Goal: Information Seeking & Learning: Compare options

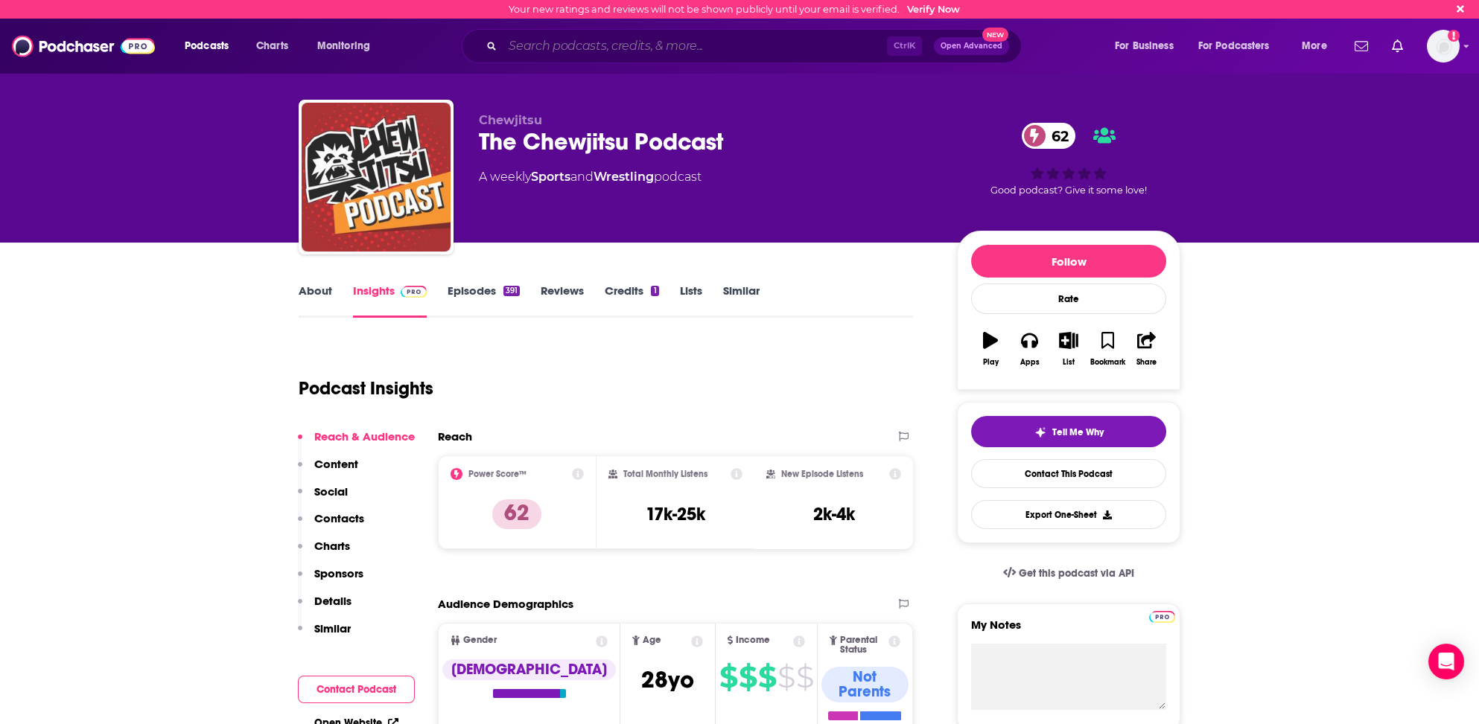
click at [529, 42] on input "Search podcasts, credits, & more..." at bounding box center [695, 46] width 384 height 24
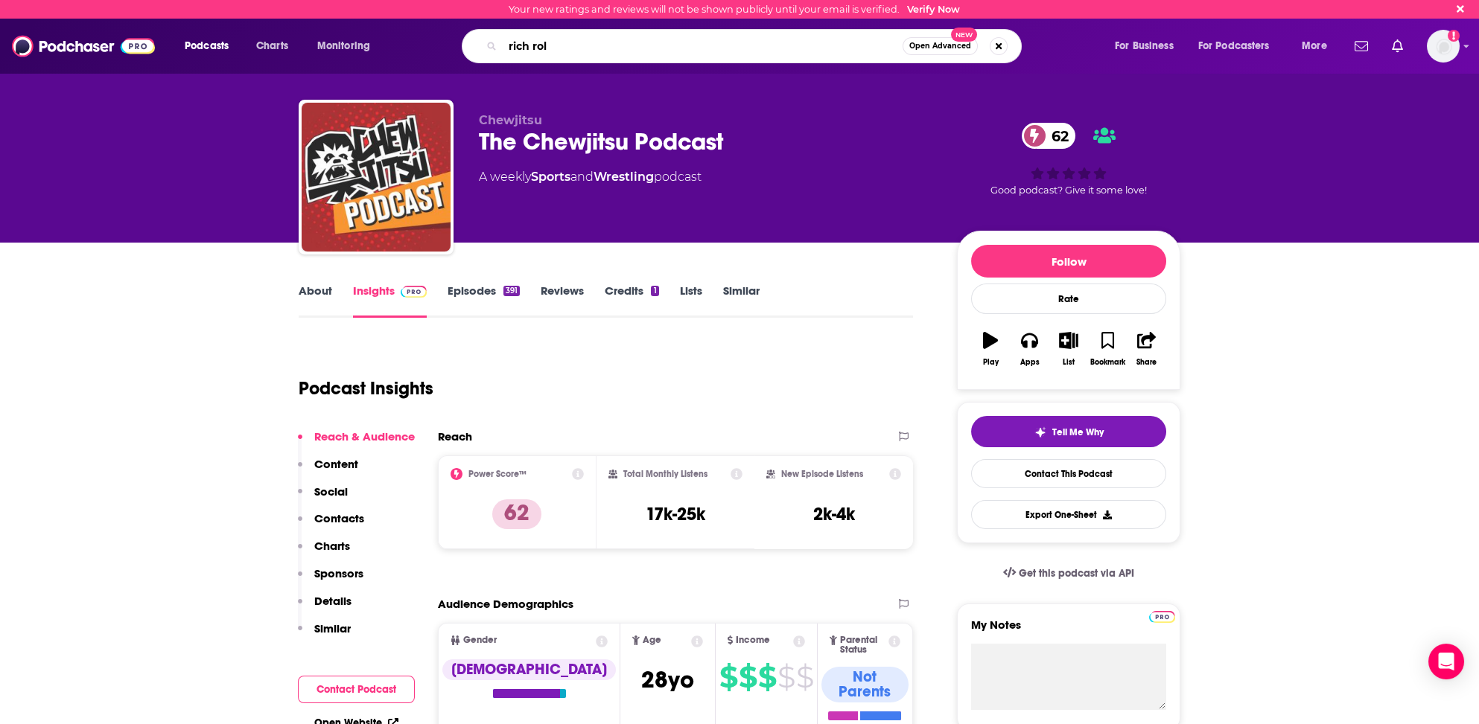
type input "[PERSON_NAME]"
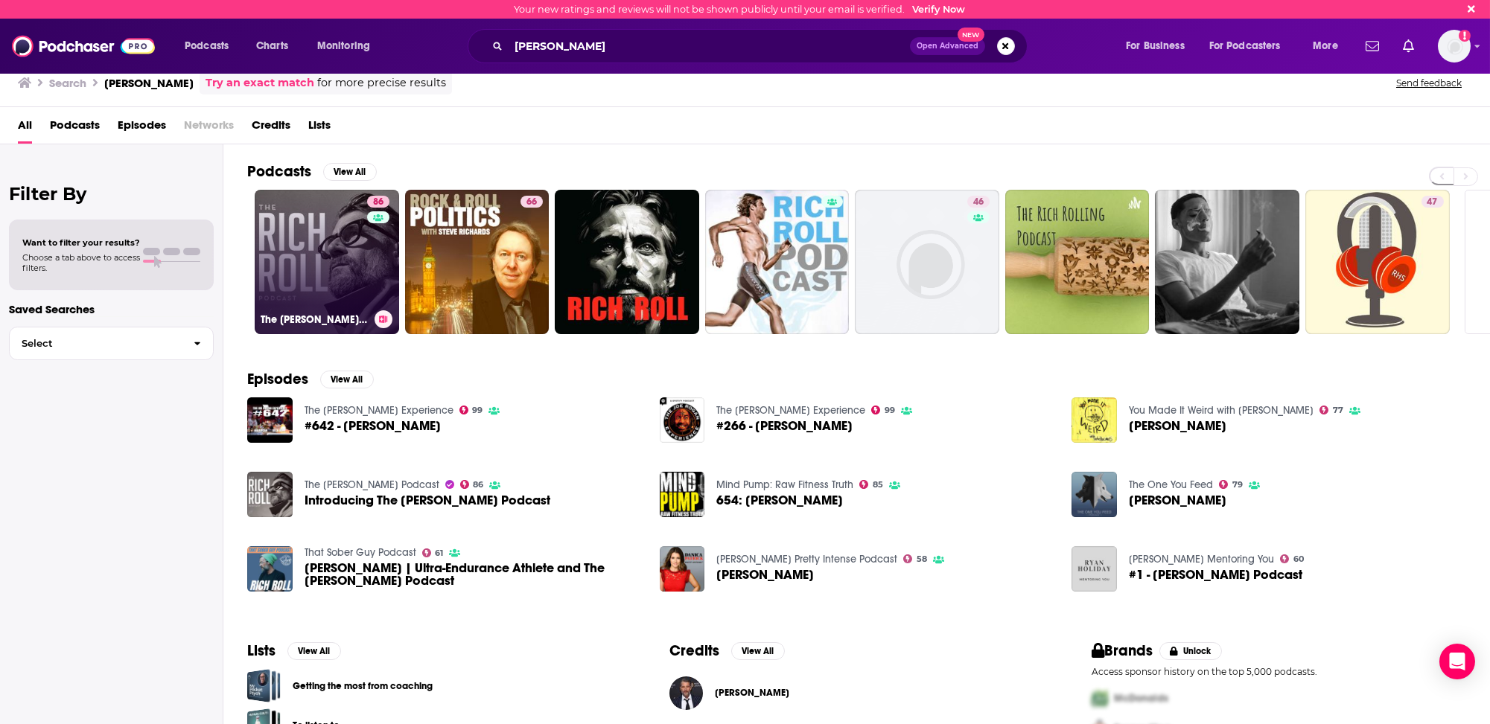
click at [354, 270] on link "86 The [PERSON_NAME] Podcast" at bounding box center [327, 262] width 144 height 144
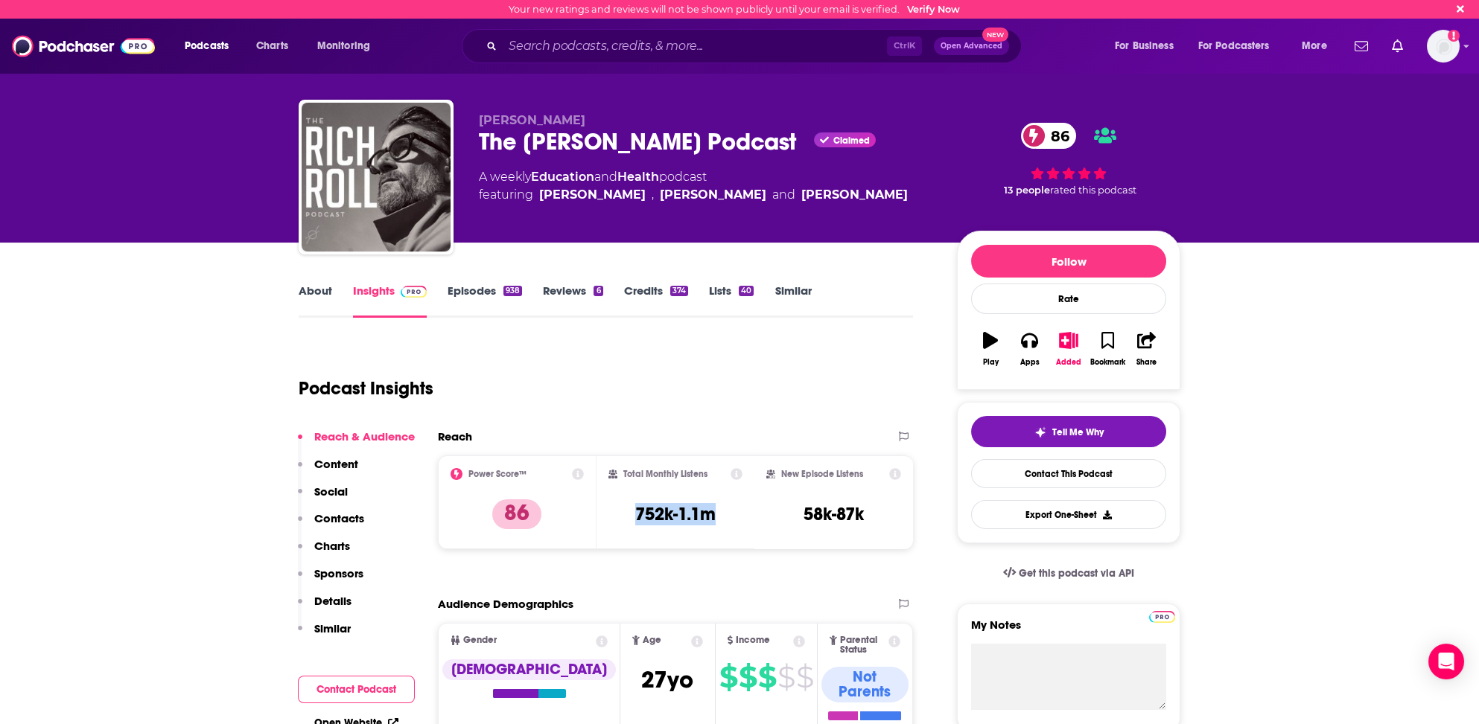
drag, startPoint x: 626, startPoint y: 513, endPoint x: 739, endPoint y: 513, distance: 113.2
click at [742, 513] on div "Total Monthly Listens 752k-1.1m" at bounding box center [675, 503] width 159 height 94
copy h3 "752k-1.1m"
click at [526, 506] on p "86" at bounding box center [516, 515] width 49 height 30
click at [628, 41] on input "Search podcasts, credits, & more..." at bounding box center [695, 46] width 384 height 24
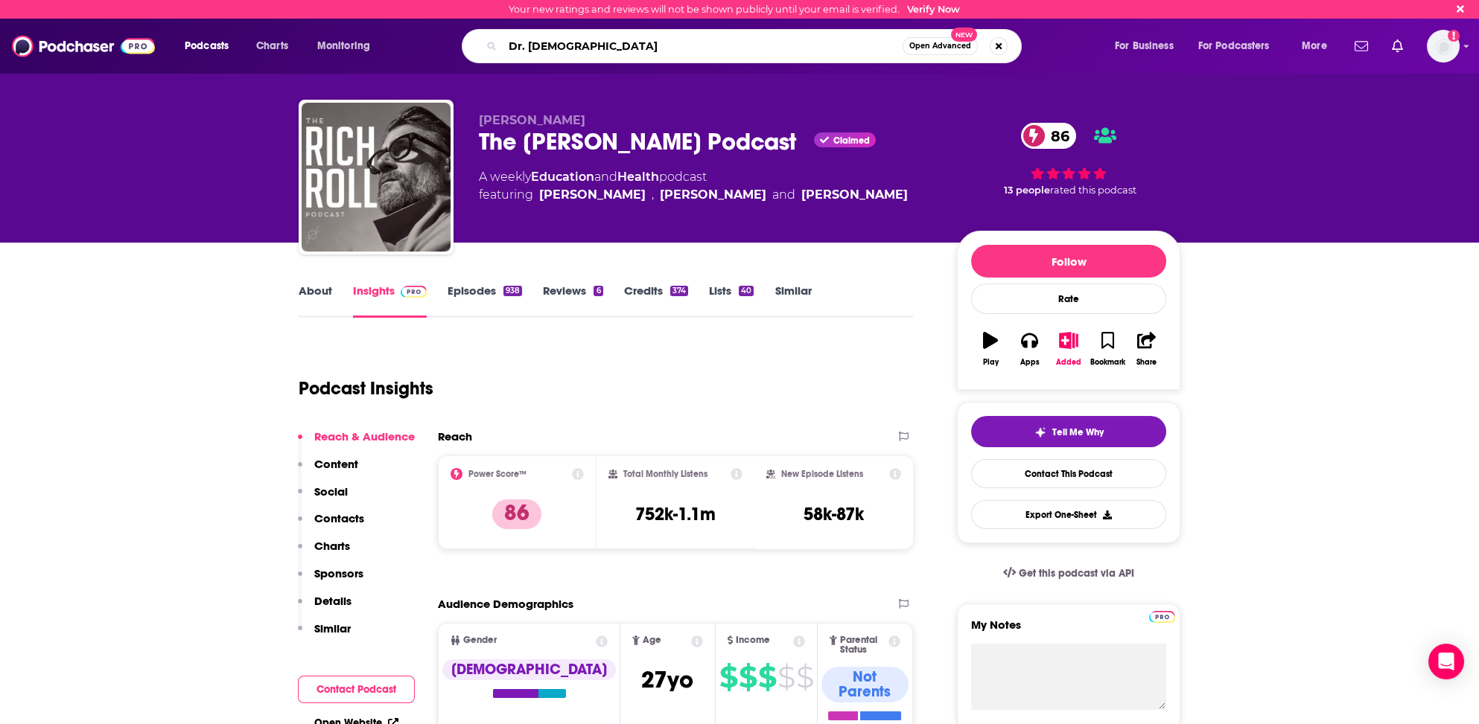
type input "[PERSON_NAME]"
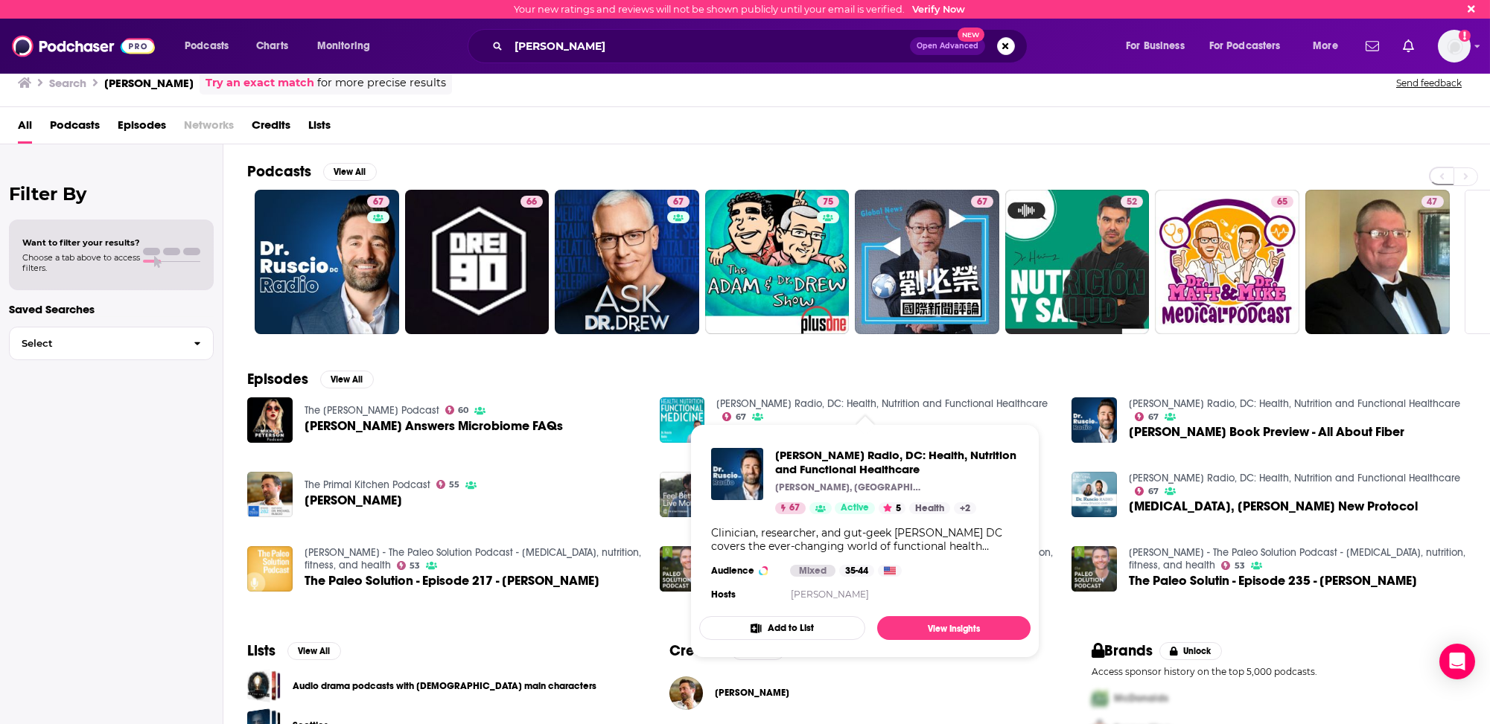
click at [763, 401] on link "[PERSON_NAME] Radio, DC: Health, Nutrition and Functional Healthcare" at bounding box center [881, 404] width 331 height 13
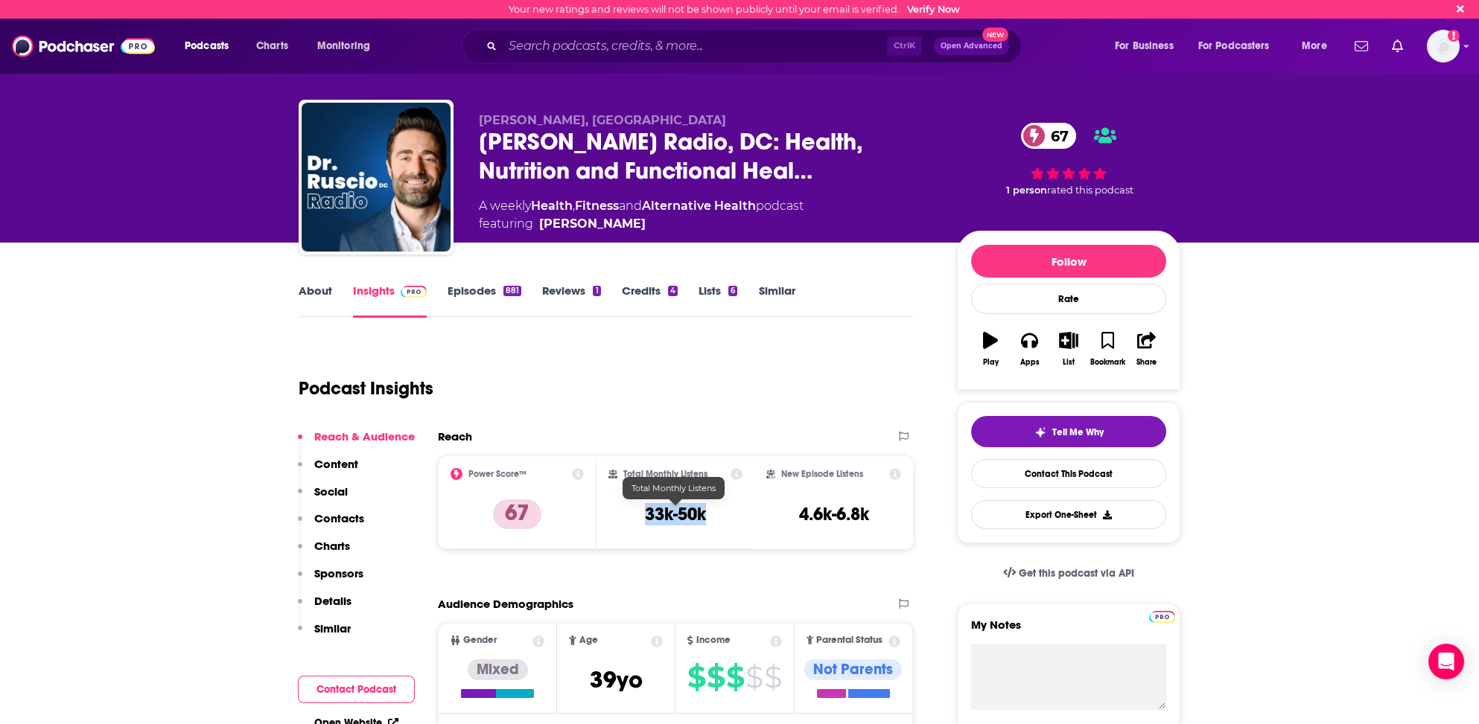
drag, startPoint x: 640, startPoint y: 509, endPoint x: 722, endPoint y: 511, distance: 81.9
click at [722, 511] on div "Total Monthly Listens 33k-50k" at bounding box center [675, 502] width 135 height 68
copy h3 "33k-50k"
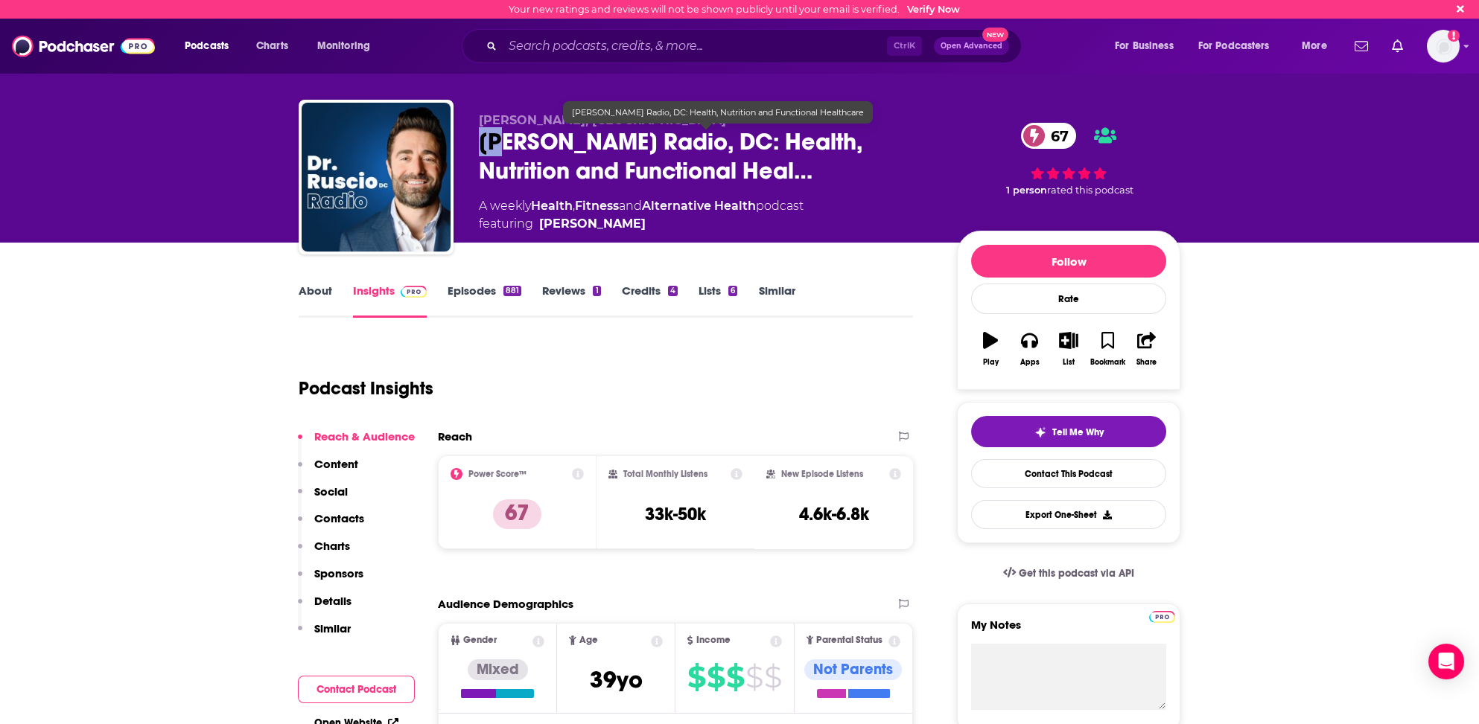
drag, startPoint x: 474, startPoint y: 138, endPoint x: 498, endPoint y: 143, distance: 25.1
click at [498, 142] on div "[PERSON_NAME], DC [PERSON_NAME] Radio, [GEOGRAPHIC_DATA]: Health, Nutrition and…" at bounding box center [740, 180] width 882 height 161
click at [659, 138] on span "[PERSON_NAME] Radio, DC: Health, Nutrition and Functional Heal…" at bounding box center [706, 156] width 454 height 58
copy h2 "[PERSON_NAME] Radio"
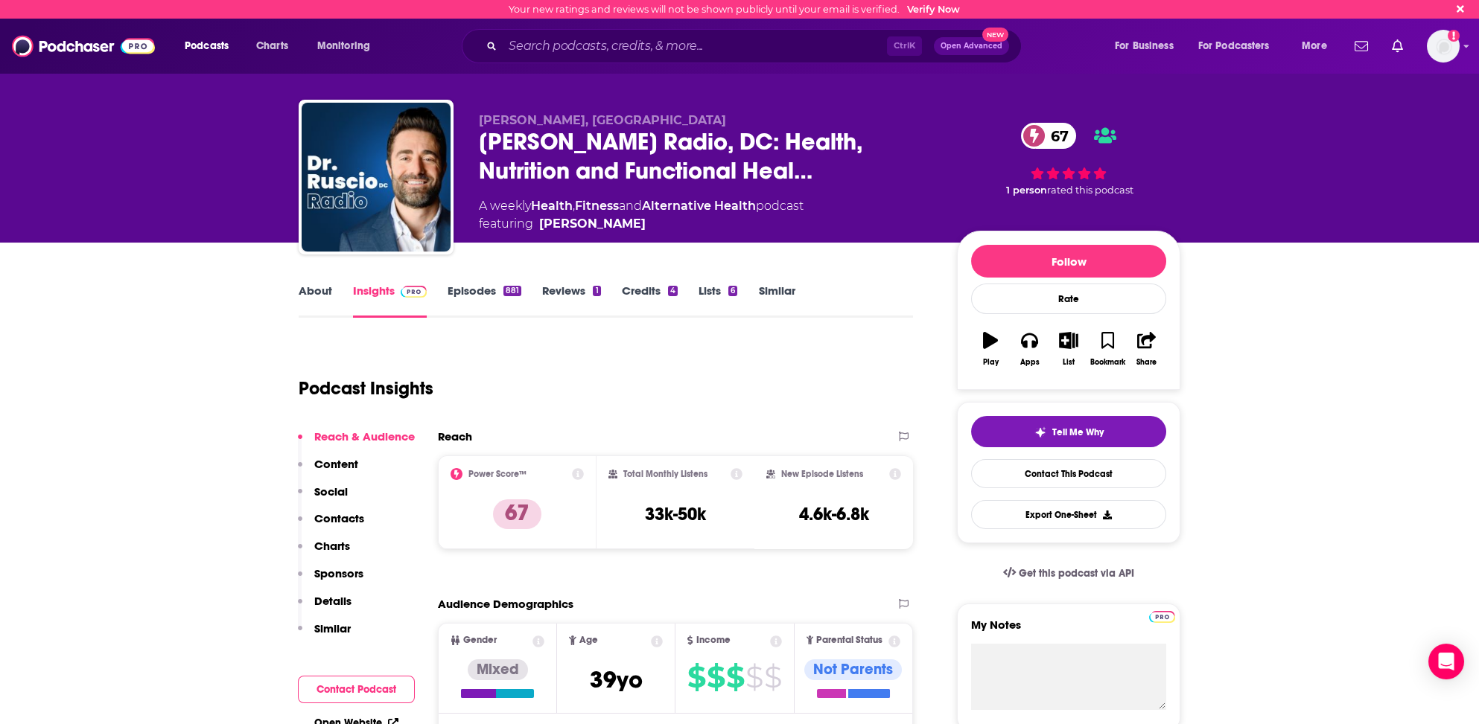
click at [669, 74] on div "[PERSON_NAME], DC [PERSON_NAME] Radio, [GEOGRAPHIC_DATA]: Health, Nutrition and…" at bounding box center [739, 121] width 953 height 243
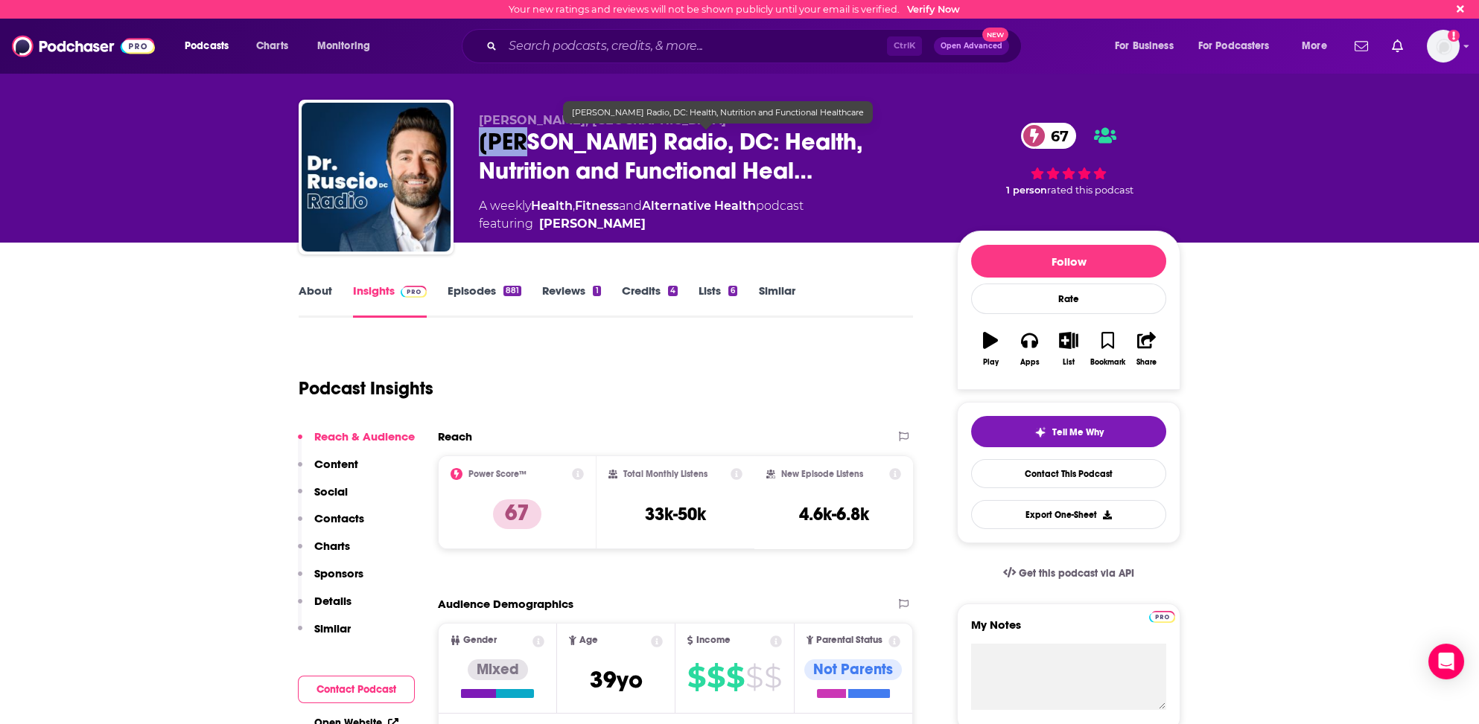
drag, startPoint x: 474, startPoint y: 136, endPoint x: 517, endPoint y: 140, distance: 43.4
click at [517, 140] on div "[PERSON_NAME], DC [PERSON_NAME] Radio, [GEOGRAPHIC_DATA]: Health, Nutrition and…" at bounding box center [740, 180] width 882 height 161
click at [704, 138] on span "[PERSON_NAME] Radio, DC: Health, Nutrition and Functional Heal…" at bounding box center [706, 156] width 454 height 58
copy h2 "[PERSON_NAME] Radio, [GEOGRAPHIC_DATA]"
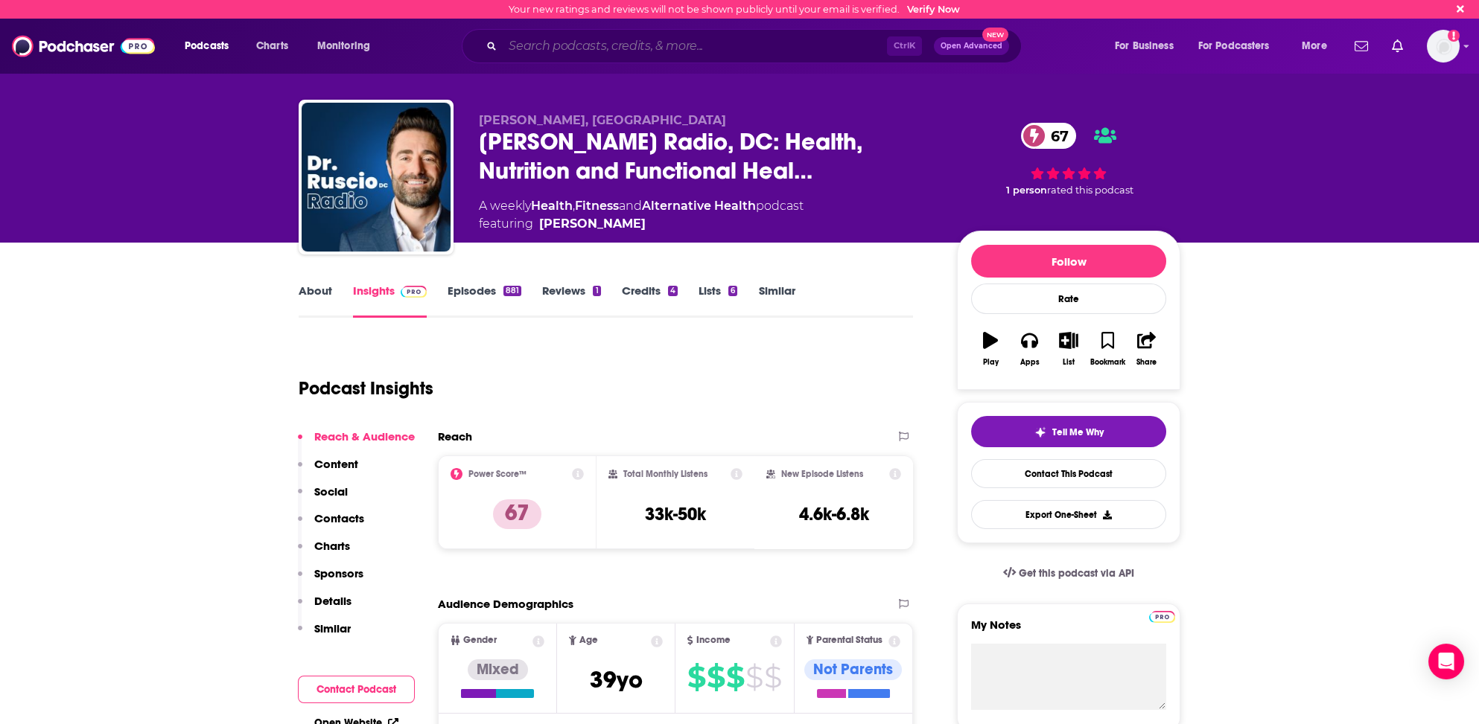
click at [649, 48] on input "Search podcasts, credits, & more..." at bounding box center [695, 46] width 384 height 24
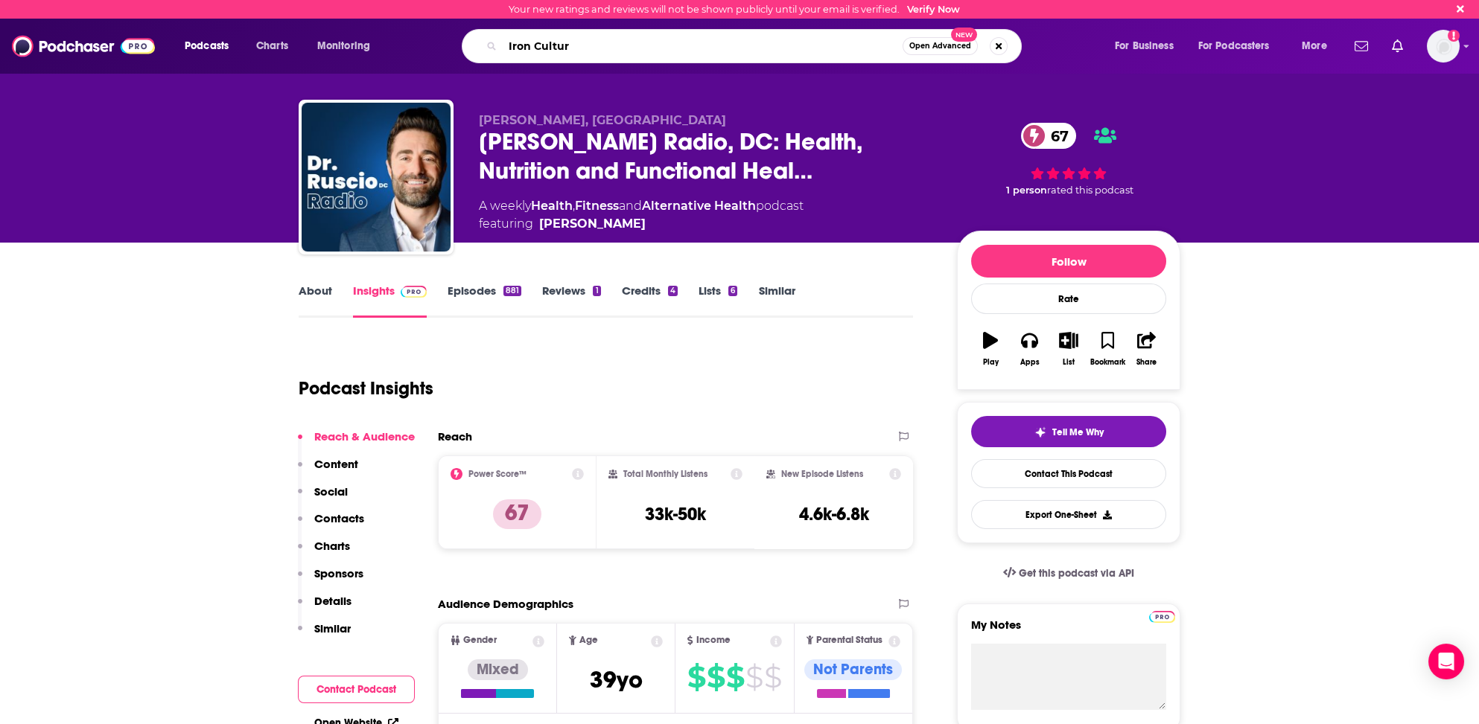
type input "Iron Culture"
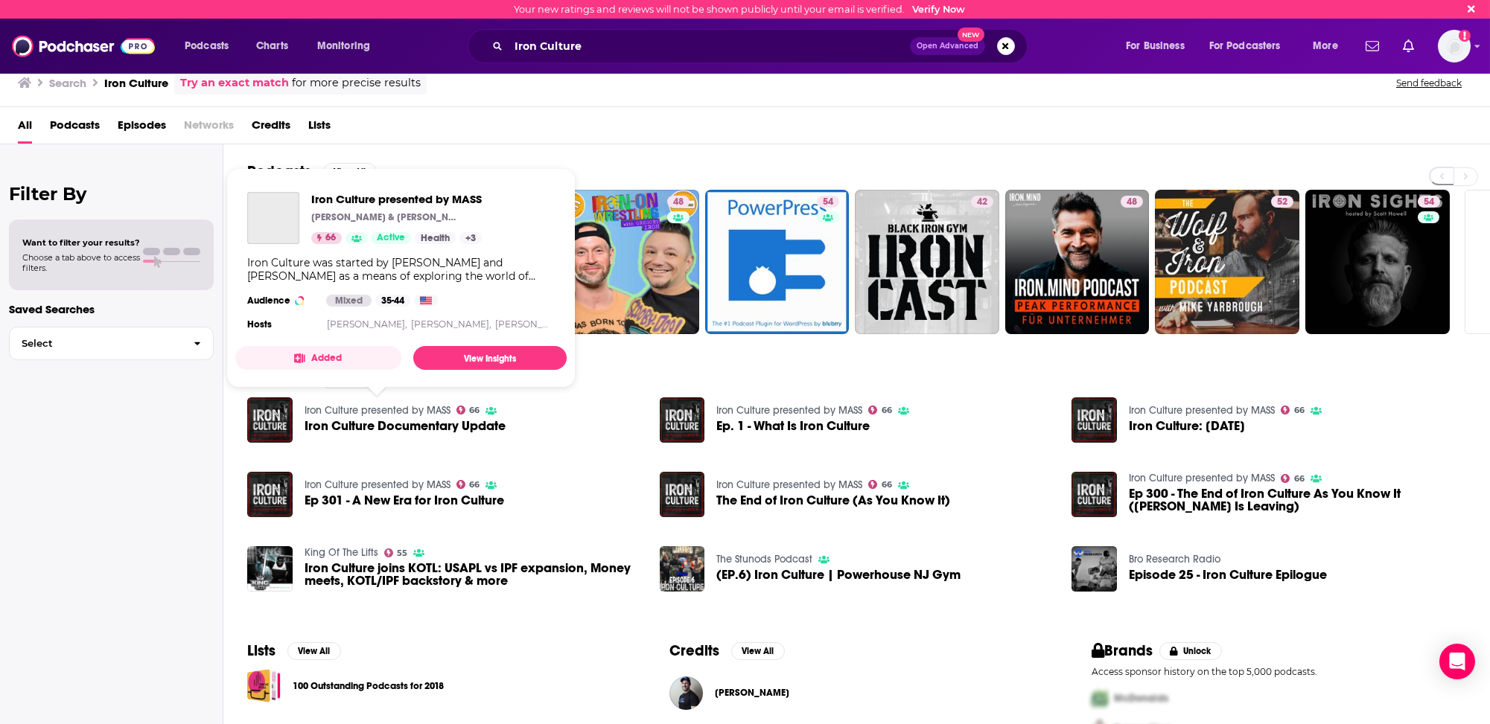
click at [430, 408] on link "Iron Culture presented by MASS" at bounding box center [378, 410] width 146 height 13
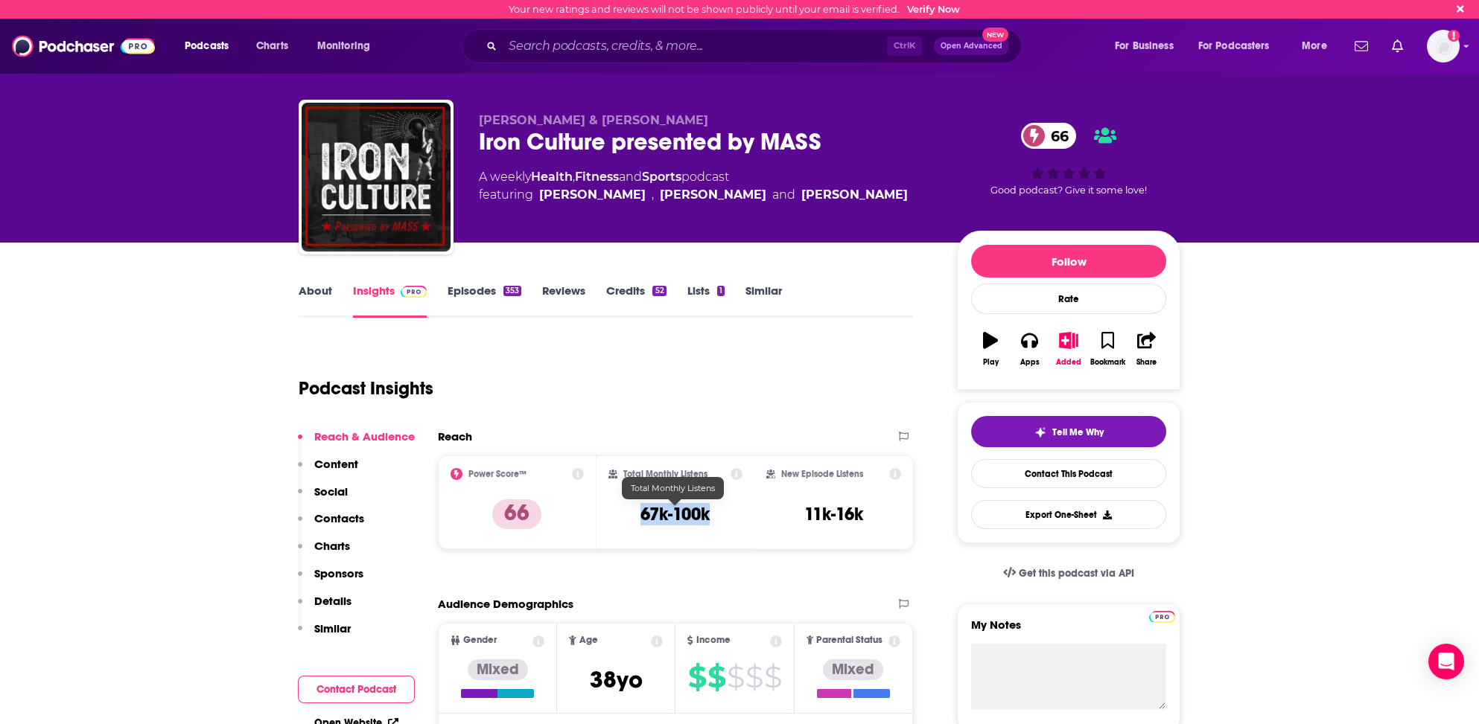
drag, startPoint x: 634, startPoint y: 509, endPoint x: 711, endPoint y: 515, distance: 77.0
click at [724, 515] on div "Total Monthly Listens 67k-100k" at bounding box center [675, 502] width 135 height 68
copy h3 "67k-100k"
